Goal: Find specific page/section: Find specific page/section

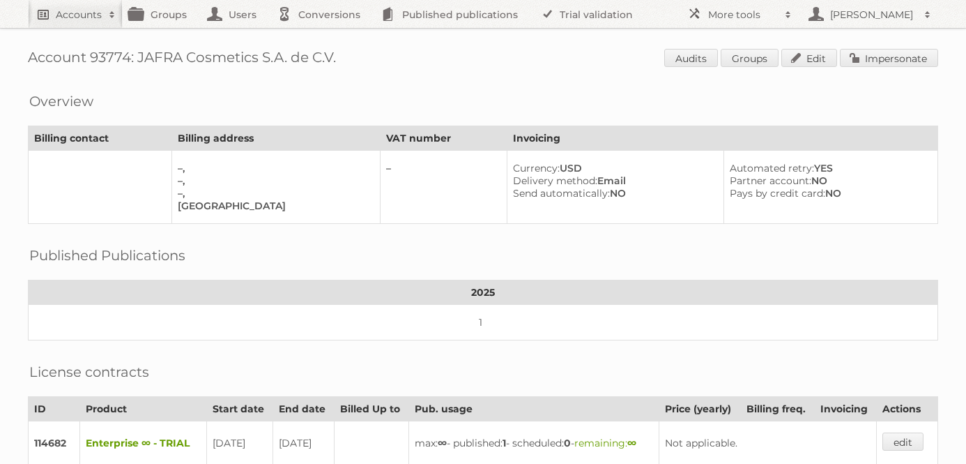
click at [79, 13] on h2 "Accounts" at bounding box center [79, 15] width 46 height 14
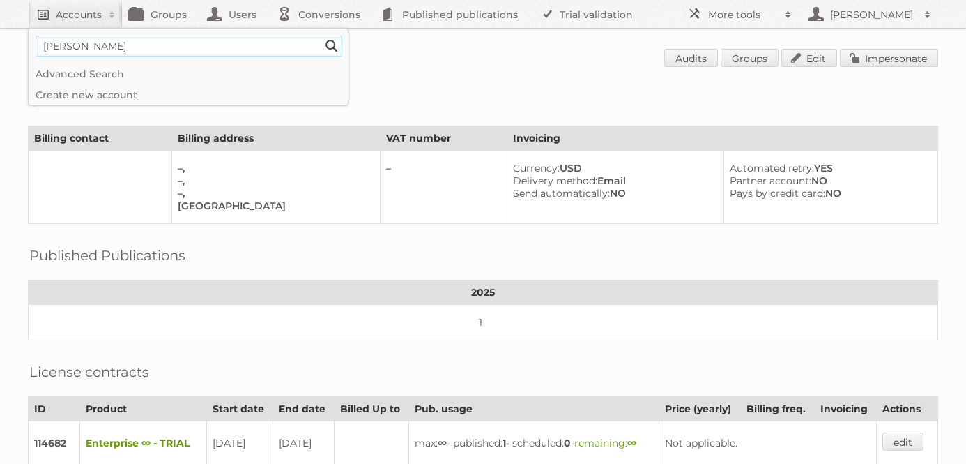
type input"] "soriana"
click at [321, 36] on input "Search" at bounding box center [331, 46] width 21 height 21
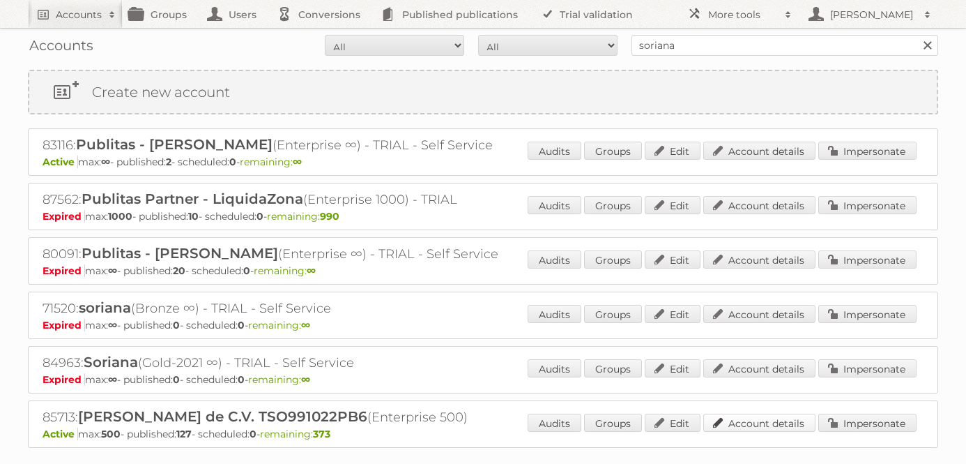
click at [741, 413] on link "Account details" at bounding box center [759, 422] width 112 height 18
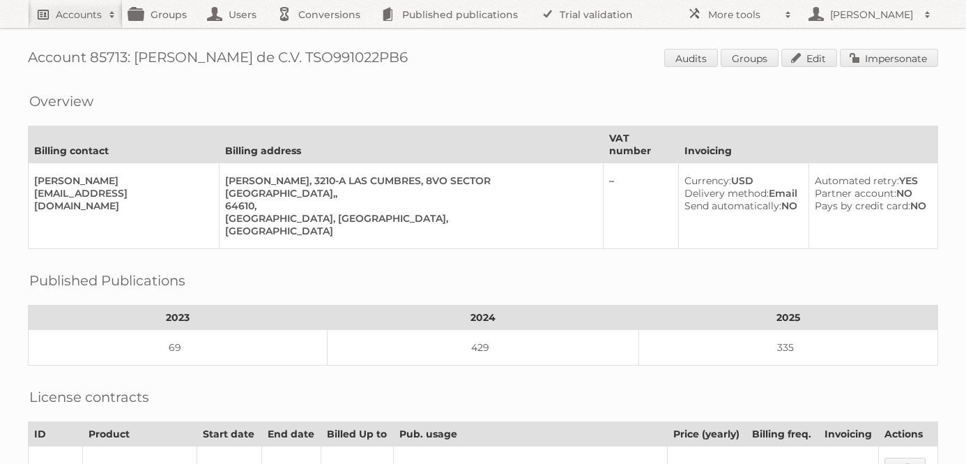
click at [84, 15] on h2 "Accounts" at bounding box center [79, 15] width 46 height 14
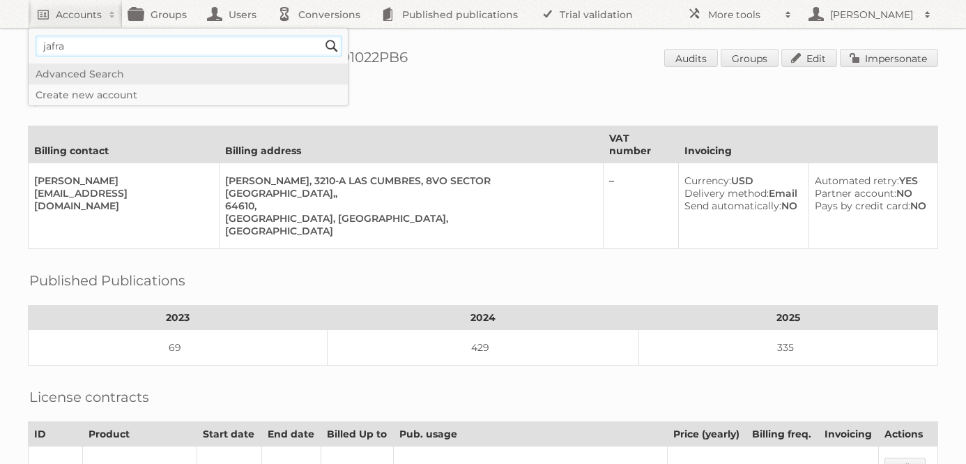
type input"] "jafra"
click at [321, 36] on input "Search" at bounding box center [331, 46] width 21 height 21
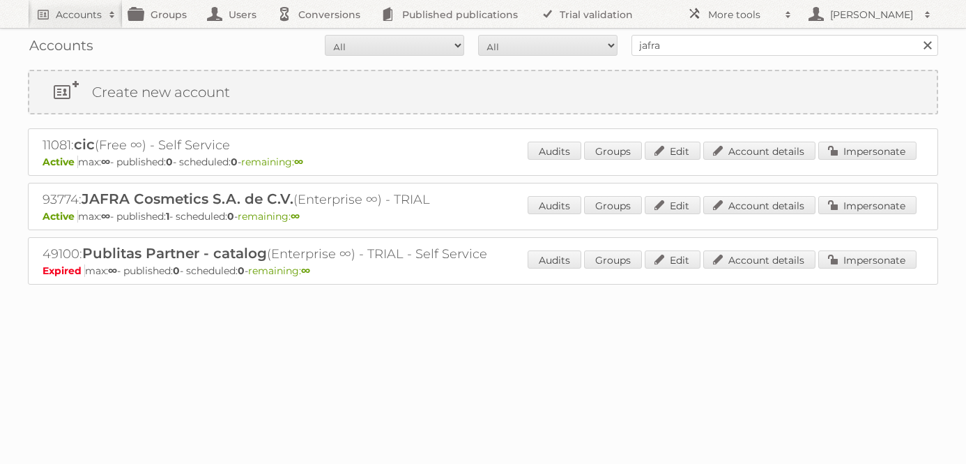
drag, startPoint x: 76, startPoint y: 197, endPoint x: 33, endPoint y: 197, distance: 42.5
click at [33, 197] on div "93774: JAFRA Cosmetics S.A. de C.V. (Enterprise ∞) - TRIAL Active max: ∞ - publ…" at bounding box center [483, 206] width 910 height 47
copy h2 "93774"
click at [729, 57] on div "Accounts All Active Expired Pending All Paid Trials Self service jafra Search" at bounding box center [483, 45] width 910 height 35
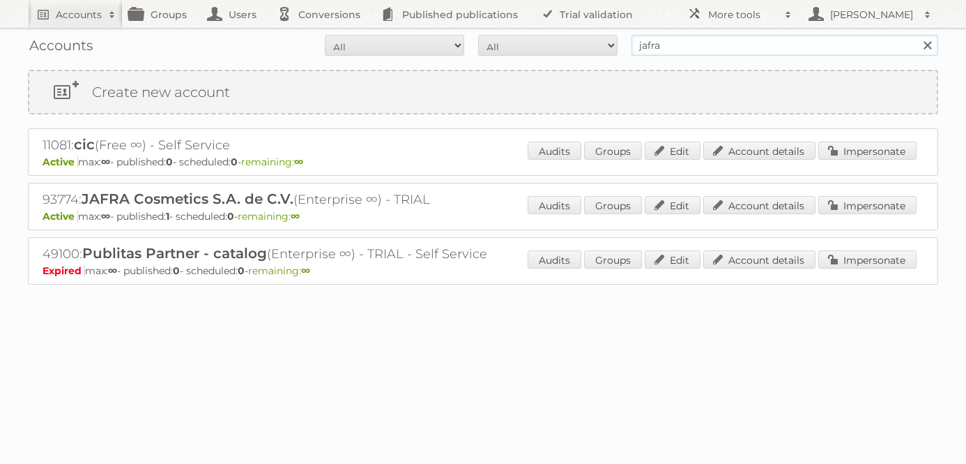
click at [729, 52] on input "jafra" at bounding box center [785, 45] width 307 height 21
type input "tiendas soriana"
click at [917, 35] on input "Search" at bounding box center [927, 45] width 21 height 21
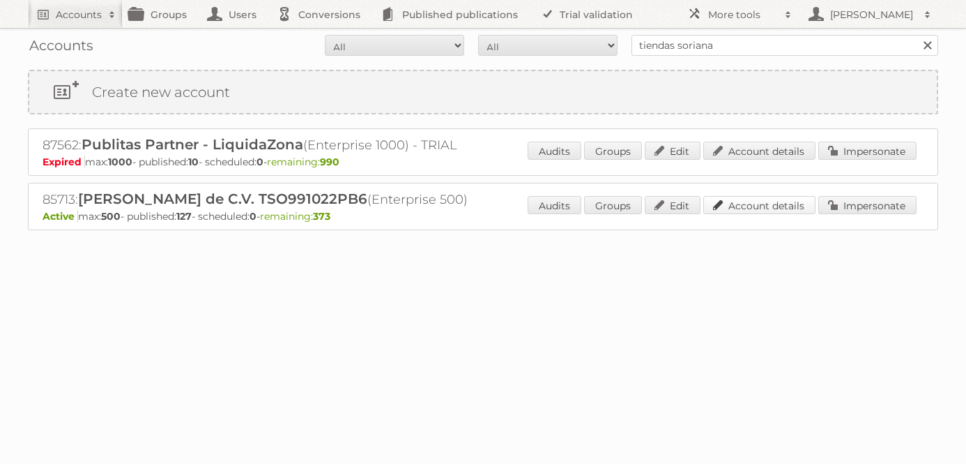
click at [768, 206] on link "Account details" at bounding box center [759, 205] width 112 height 18
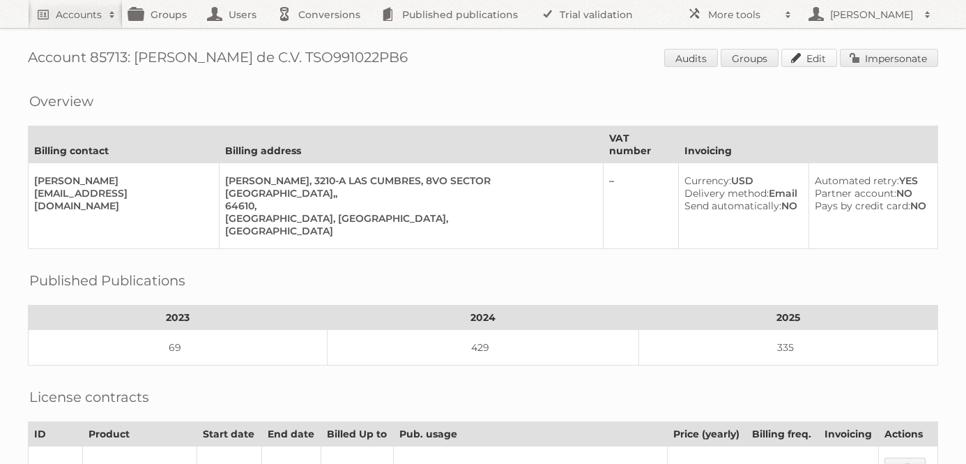
click at [799, 57] on link "Edit" at bounding box center [809, 58] width 56 height 18
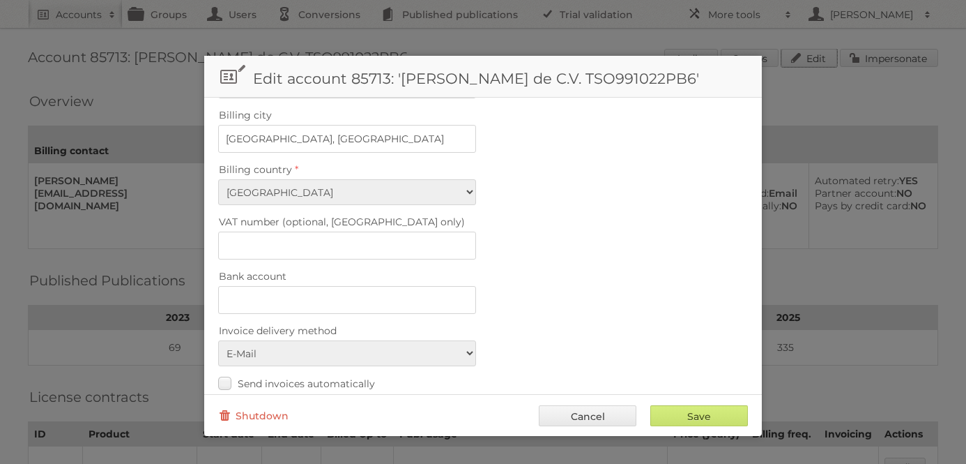
scroll to position [576, 0]
